Goal: Transaction & Acquisition: Purchase product/service

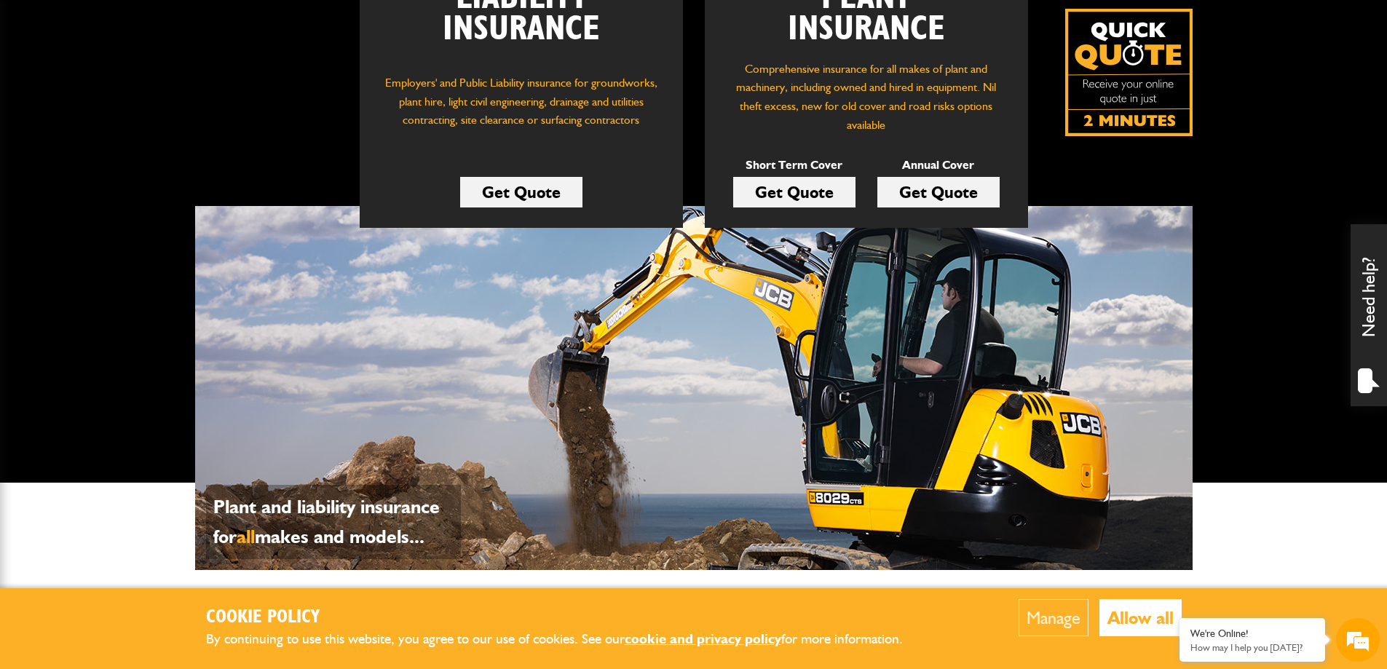
scroll to position [218, 0]
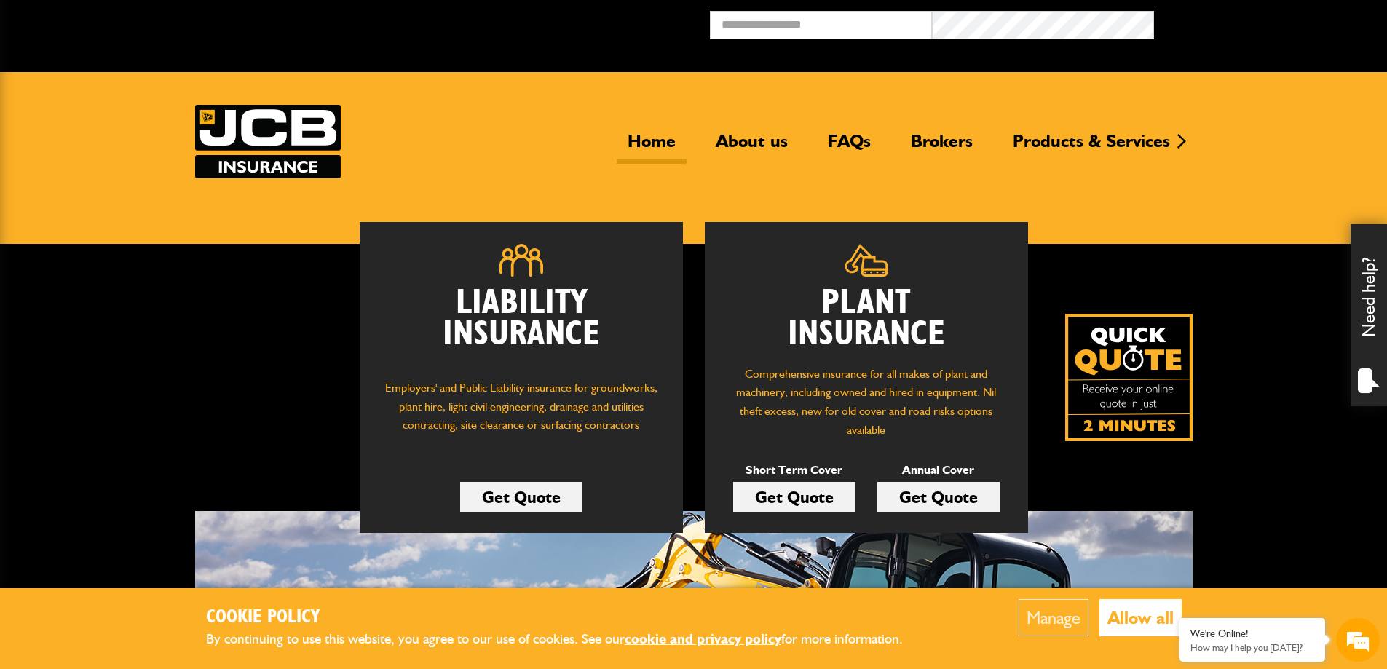
click at [501, 498] on link "Get Quote" at bounding box center [521, 497] width 122 height 31
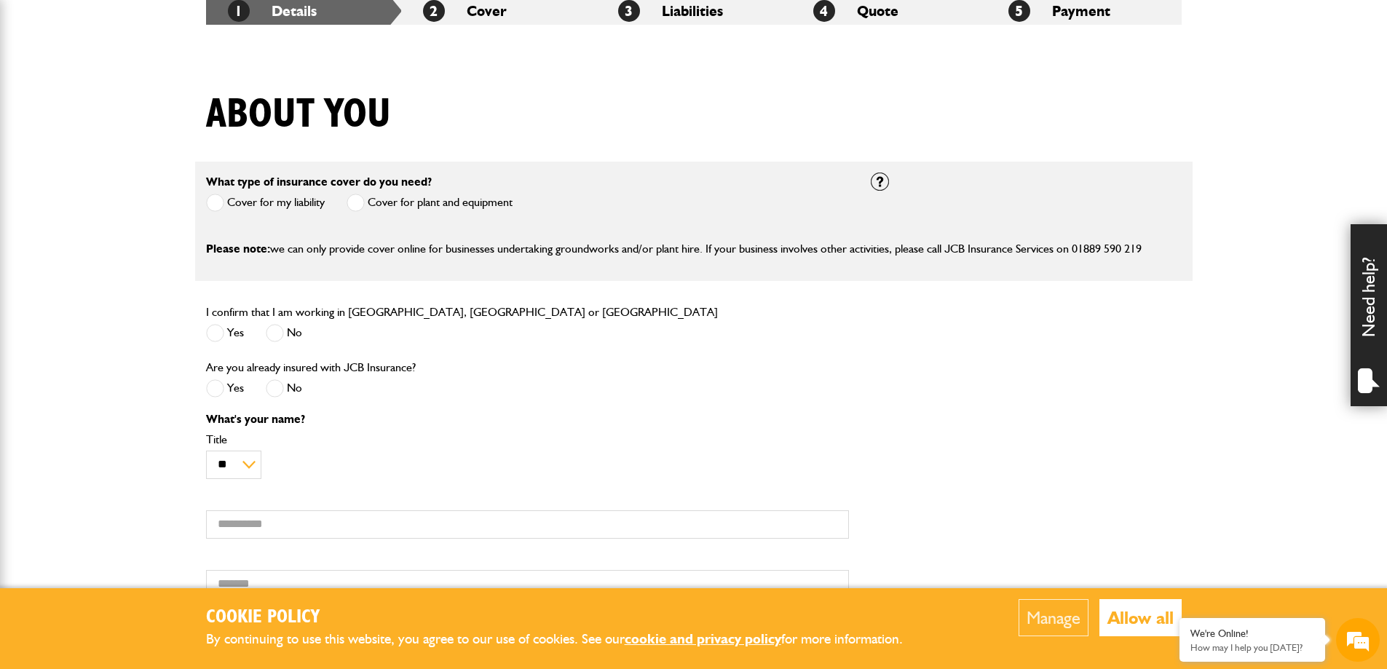
scroll to position [291, 0]
click at [217, 335] on span at bounding box center [215, 332] width 18 height 18
click at [276, 391] on span at bounding box center [275, 388] width 18 height 18
